Goal: Find specific page/section: Find specific page/section

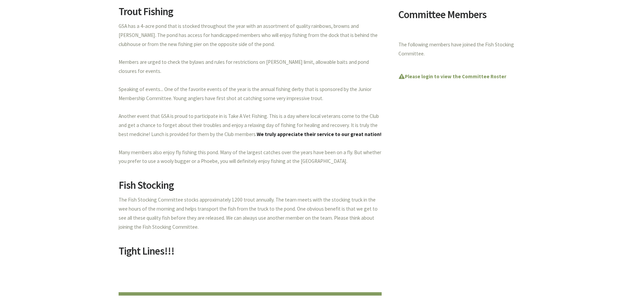
scroll to position [192, 0]
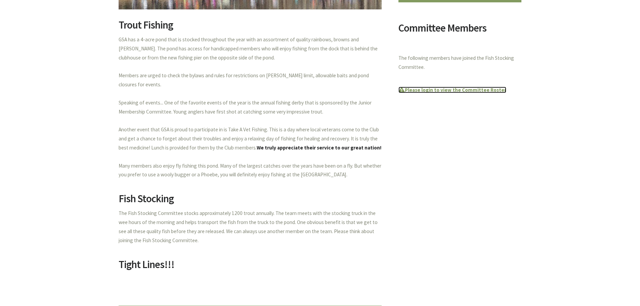
click at [436, 89] on strong "Please login to view the Committee Roster" at bounding box center [452, 90] width 108 height 6
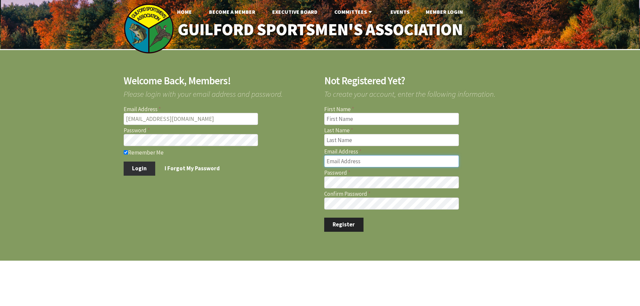
type input "boucherrj1@aol.com"
click at [138, 167] on button "Login" at bounding box center [140, 169] width 32 height 14
